Goal: Task Accomplishment & Management: Use online tool/utility

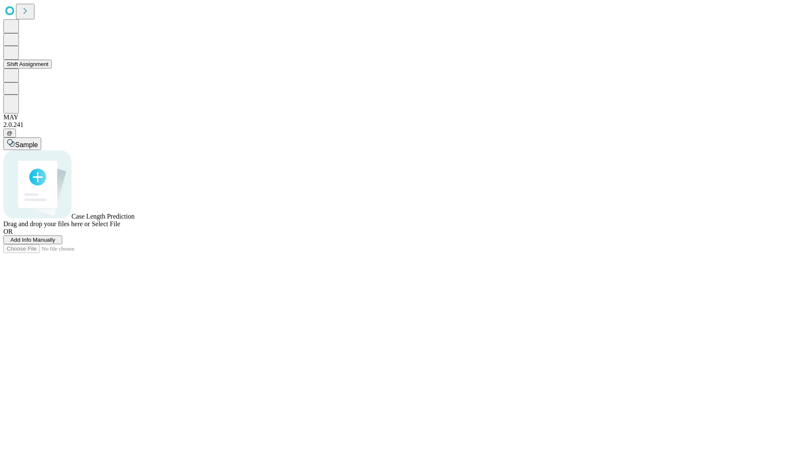
click at [52, 69] on button "Shift Assignment" at bounding box center [27, 64] width 48 height 9
